Goal: Task Accomplishment & Management: Complete application form

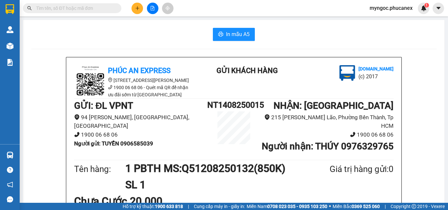
scroll to position [33, 0]
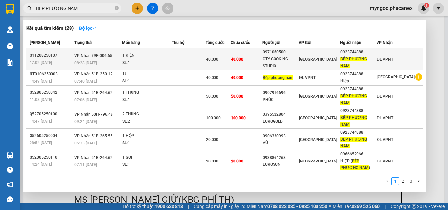
type input "BẾP PHƯƠNG NAM"
click at [171, 55] on div "1 KIỆN" at bounding box center [146, 55] width 49 height 7
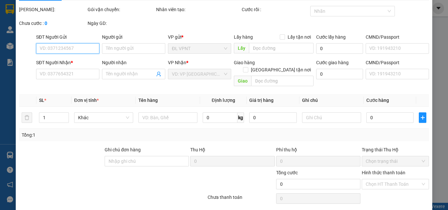
scroll to position [34, 0]
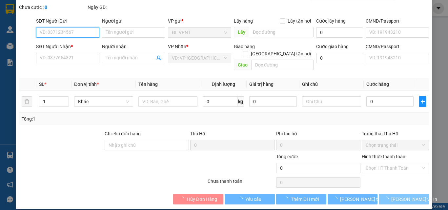
type input "0971060500"
type input "CTY COOKING STUDIO"
type input "0923744888"
type input "BẾP PHƯƠNG NAM"
type input "40.000"
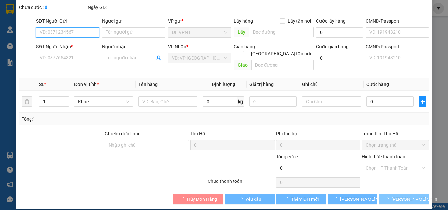
type input "40.000"
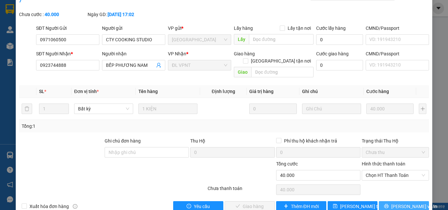
click at [396, 203] on span "[PERSON_NAME] và In" at bounding box center [414, 206] width 46 height 7
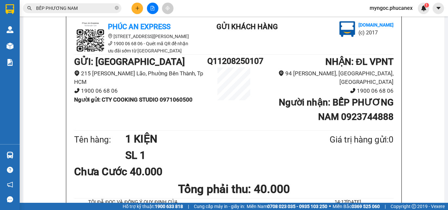
scroll to position [33, 0]
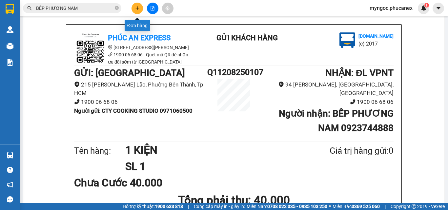
click at [139, 10] on button at bounding box center [136, 8] width 11 height 11
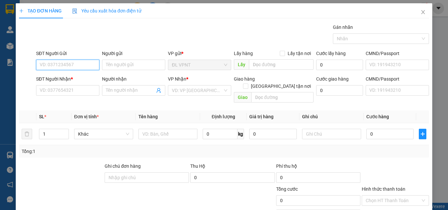
click at [92, 68] on input "SĐT Người Gửi" at bounding box center [67, 65] width 63 height 10
paste input "345786886"
click at [40, 65] on input "345786886" at bounding box center [67, 65] width 63 height 10
type input "0345786886"
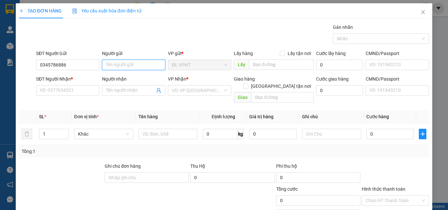
click at [126, 62] on input "Người gửi" at bounding box center [133, 65] width 63 height 10
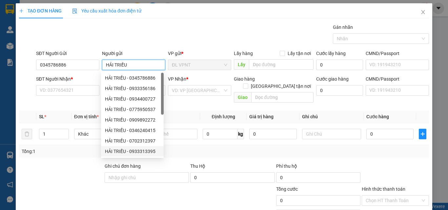
type input "HẢI TRIỀU"
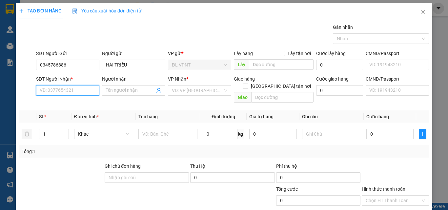
click at [70, 91] on input "SĐT Người Nhận *" at bounding box center [67, 90] width 63 height 10
paste input "QUỐC 0889899567"
drag, startPoint x: 54, startPoint y: 90, endPoint x: 15, endPoint y: 88, distance: 39.4
click at [15, 88] on div "TẠO ĐƠN HÀNG Yêu cầu xuất hóa đơn điện tử Transit Pickup Surcharge Ids Transit …" at bounding box center [224, 105] width 448 height 210
type input "0889899567"
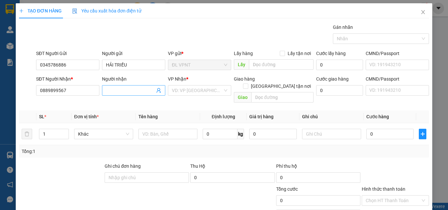
click at [128, 89] on input "Người nhận" at bounding box center [130, 90] width 49 height 7
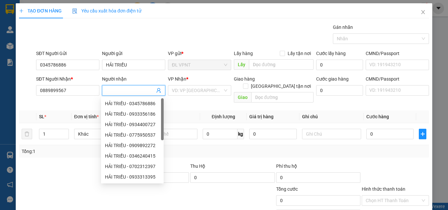
paste input "QUỐC"
type input "QUỐC"
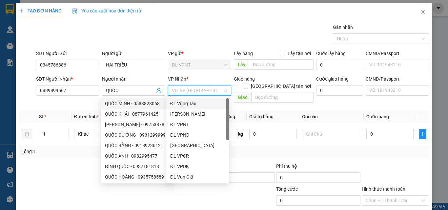
click at [205, 90] on input "search" at bounding box center [197, 91] width 51 height 10
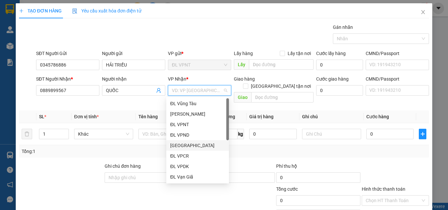
click at [181, 146] on div "[GEOGRAPHIC_DATA]" at bounding box center [197, 145] width 55 height 7
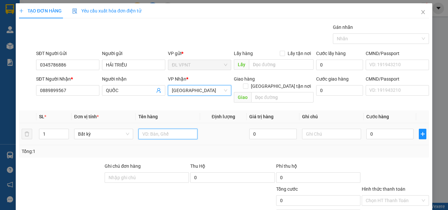
click at [148, 129] on input "text" at bounding box center [167, 134] width 59 height 10
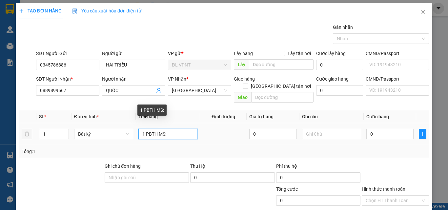
click at [176, 129] on input "1 PBTH MS:" at bounding box center [167, 134] width 59 height 10
paste input "Q11308250110"
type input "1 PBTH MS:Q11308250110(4.800K)"
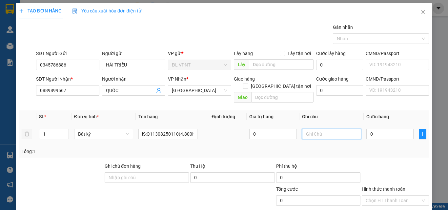
scroll to position [0, 0]
click at [311, 129] on input "text" at bounding box center [331, 134] width 59 height 10
type input "MS [PERSON_NAME] GIỮ(ĐÃ BAO GỒM PHÍ TH)"
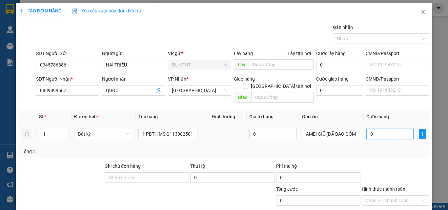
click at [382, 129] on input "0" at bounding box center [389, 134] width 47 height 10
type input "5"
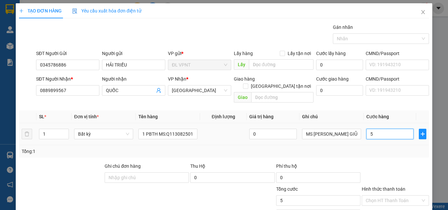
type input "50"
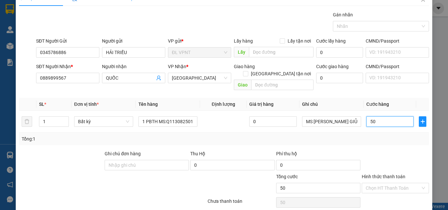
scroll to position [32, 0]
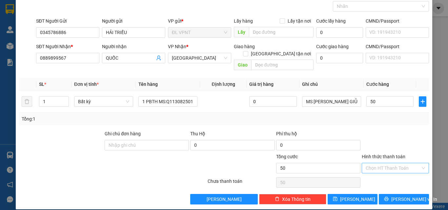
click at [388, 163] on input "Hình thức thanh toán" at bounding box center [392, 168] width 55 height 10
type input "50.000"
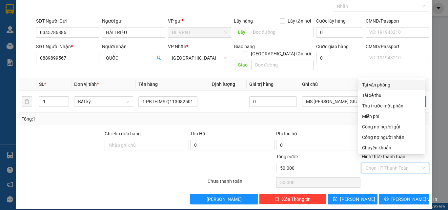
click at [378, 85] on div "Tại văn phòng" at bounding box center [391, 84] width 59 height 7
type input "0"
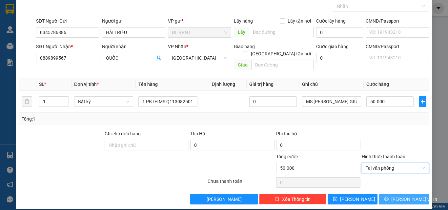
click at [401, 196] on span "[PERSON_NAME] và In" at bounding box center [414, 199] width 46 height 7
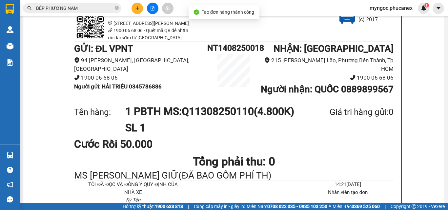
scroll to position [66, 0]
